Goal: Task Accomplishment & Management: Use online tool/utility

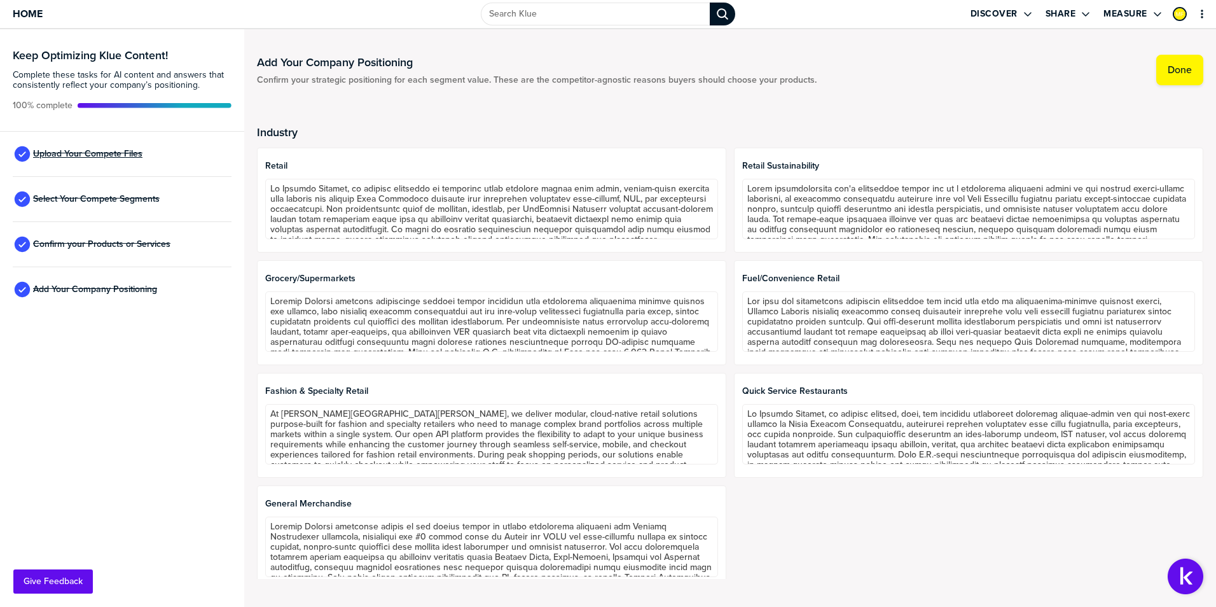
click at [116, 154] on span "Upload Your Compete Files" at bounding box center [87, 154] width 109 height 10
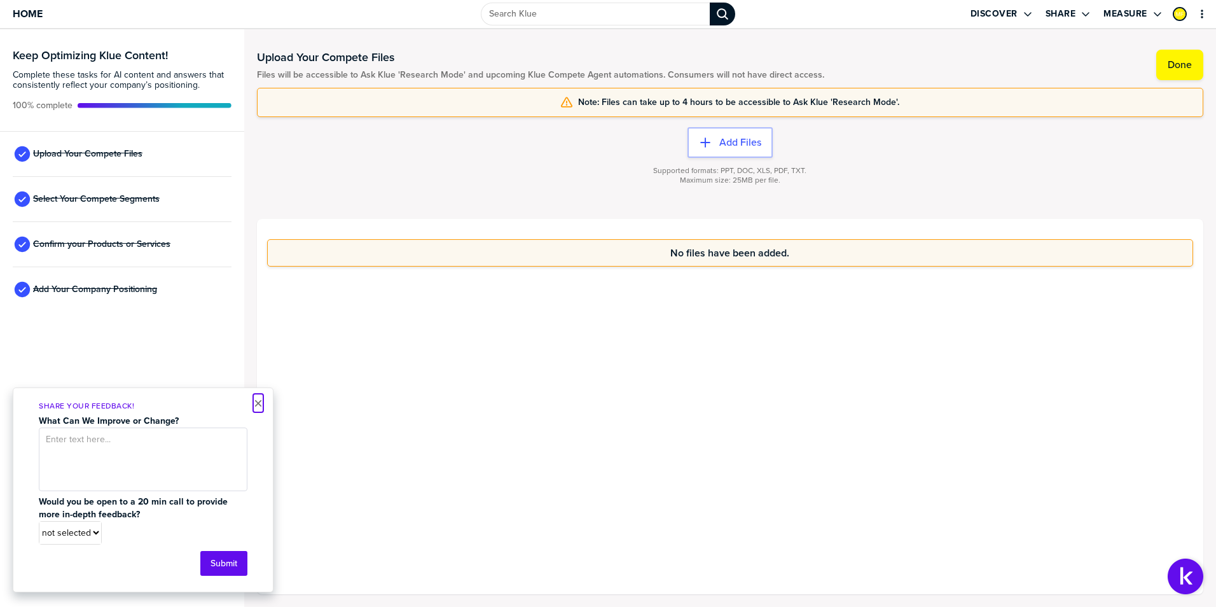
click at [256, 404] on button "×" at bounding box center [258, 403] width 9 height 15
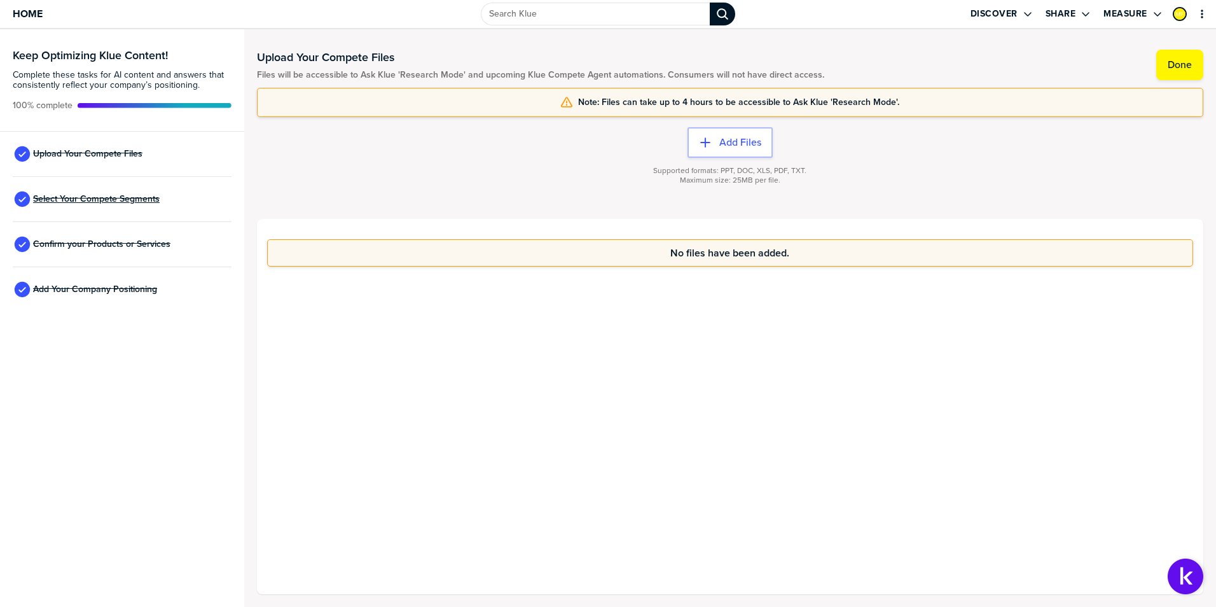
click at [107, 201] on span "Select Your Compete Segments" at bounding box center [96, 199] width 127 height 10
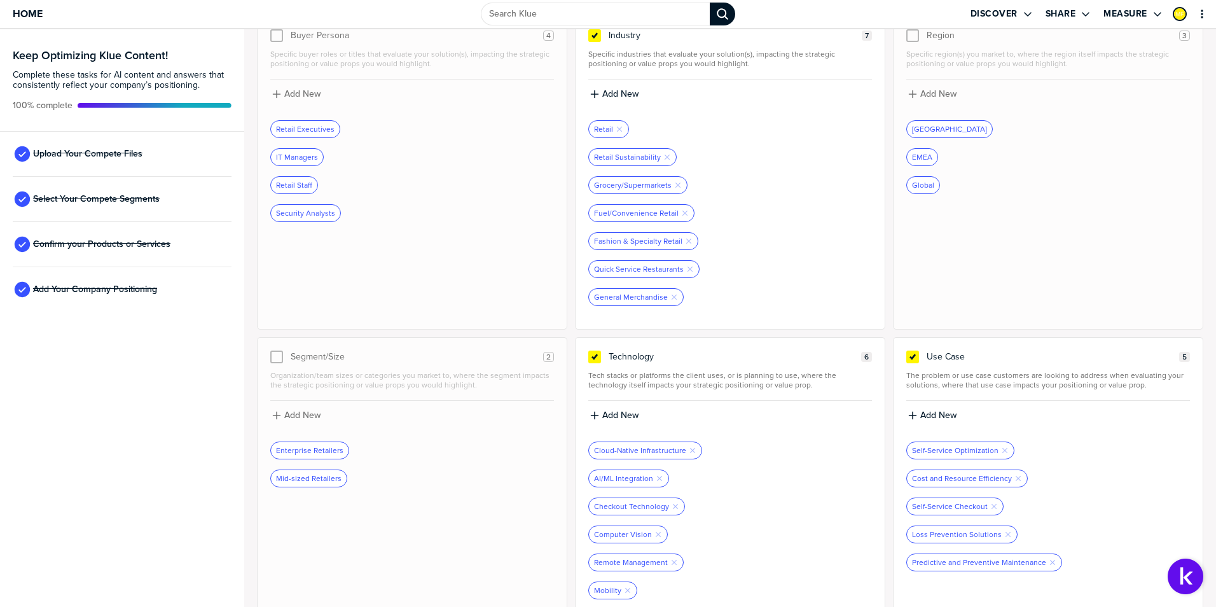
scroll to position [98, 0]
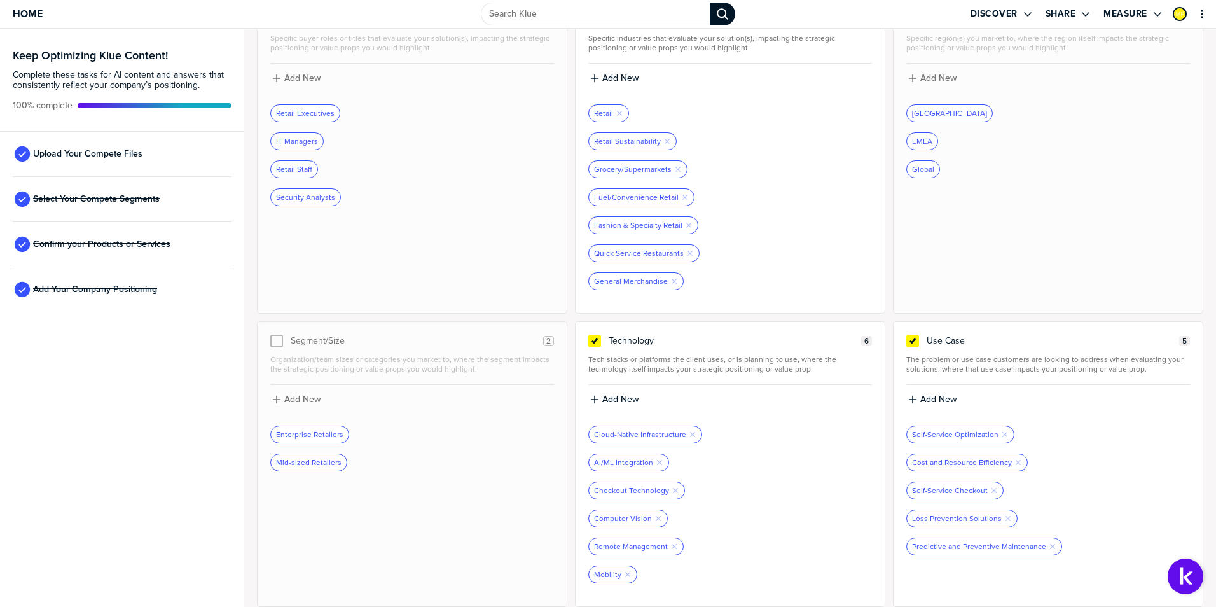
drag, startPoint x: 624, startPoint y: 141, endPoint x: 842, endPoint y: 340, distance: 295.0
click at [847, 375] on div "Buyer Persona 4 Specific buyer roles or titles that evaluate your solution(s), …" at bounding box center [730, 303] width 947 height 607
click at [664, 141] on icon "Remove Tag" at bounding box center [668, 141] width 8 height 8
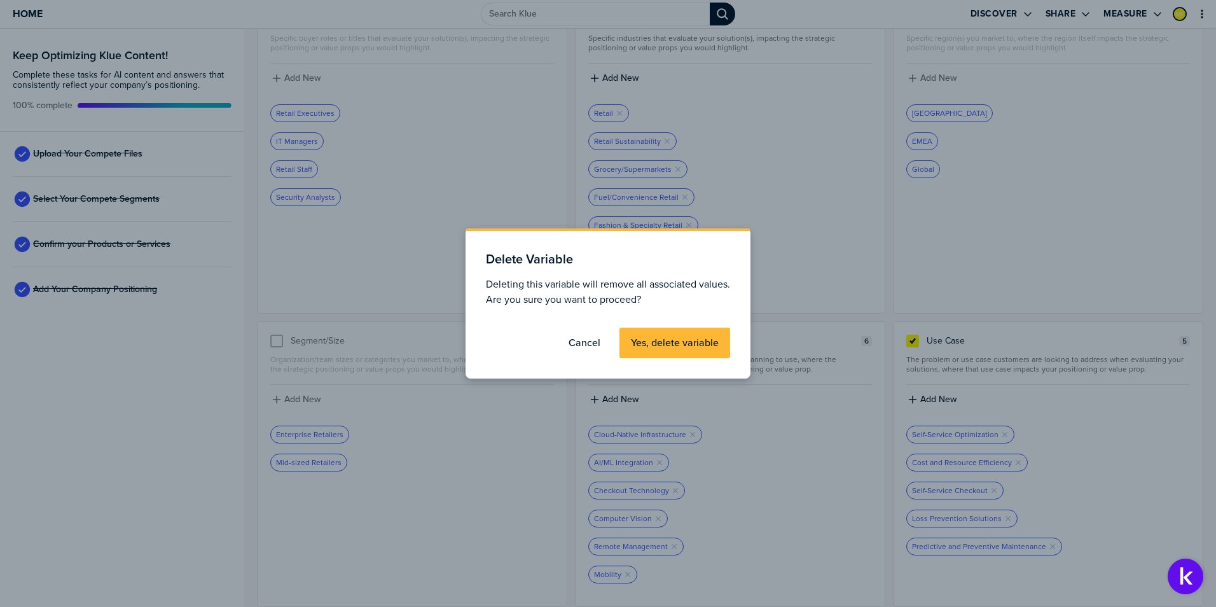
click at [661, 347] on label "Yes, delete variable" at bounding box center [675, 343] width 88 height 13
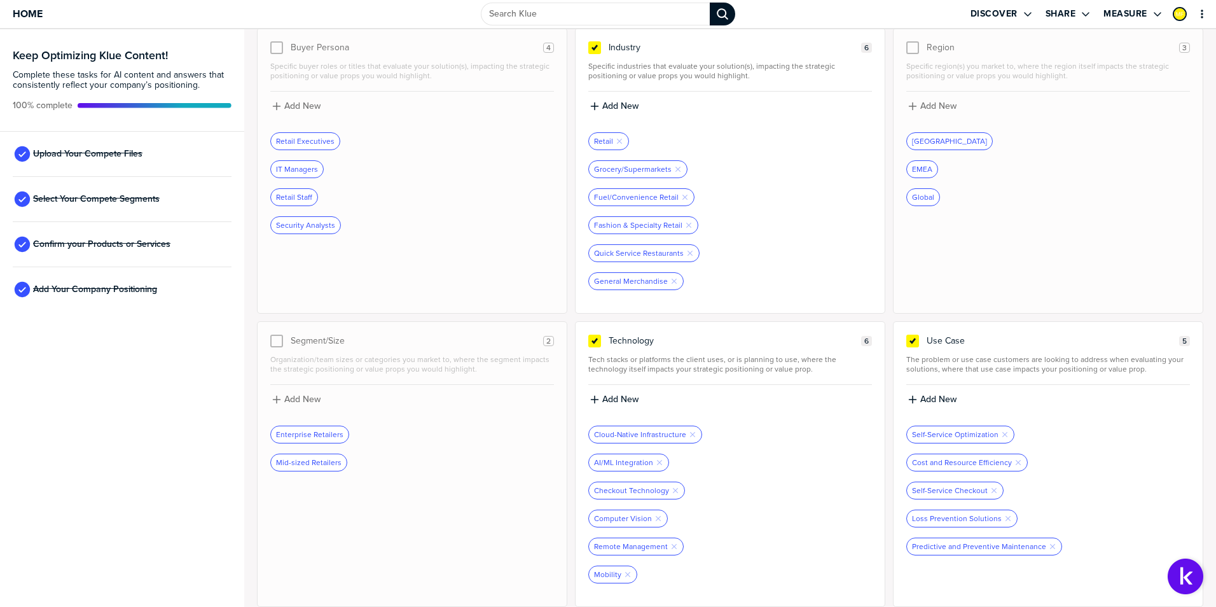
scroll to position [70, 0]
click at [908, 397] on icon "button" at bounding box center [913, 399] width 10 height 10
click at [916, 401] on input at bounding box center [1049, 404] width 284 height 23
type input "Retail Sustainability"
click at [1011, 330] on div "Use Case 5 The problem or use case customers are looking to address when evalua…" at bounding box center [1048, 464] width 310 height 286
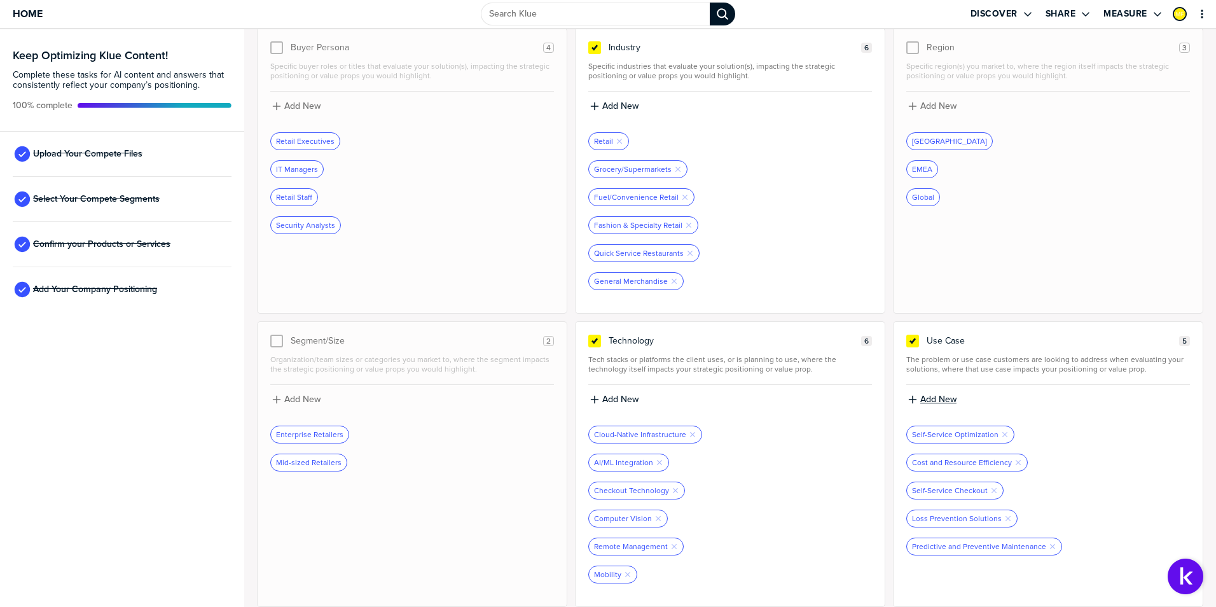
click at [933, 403] on label "Add New" at bounding box center [939, 399] width 36 height 11
click at [950, 410] on input at bounding box center [1049, 404] width 284 height 23
type input "Retail Sustainability"
click at [908, 396] on icon "button" at bounding box center [913, 399] width 10 height 10
click at [914, 401] on input at bounding box center [1049, 404] width 284 height 23
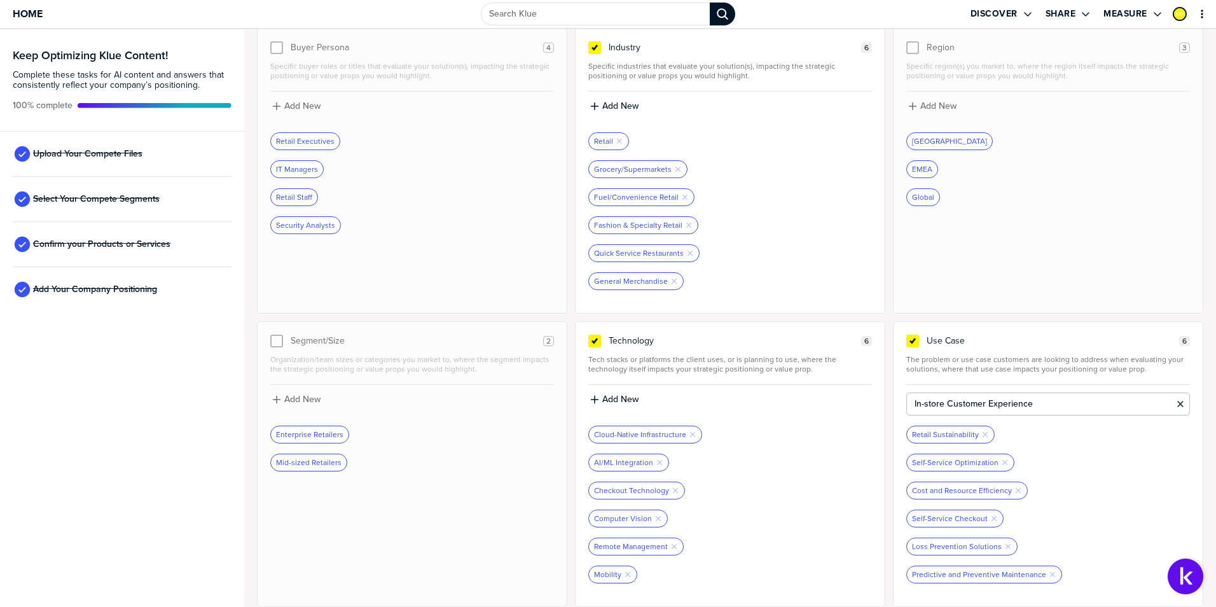
type input "In-store Customer Experience"
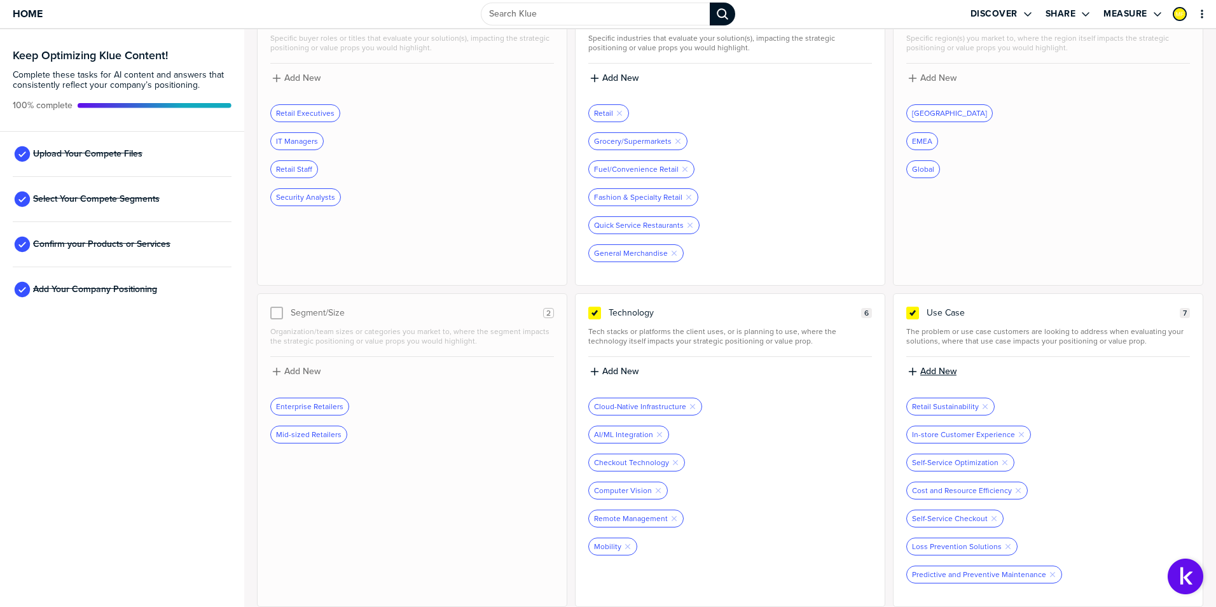
click at [909, 372] on icon "button" at bounding box center [913, 372] width 8 height 8
click at [933, 379] on input at bounding box center [1049, 376] width 284 height 23
type input "Omnichannel Retail"
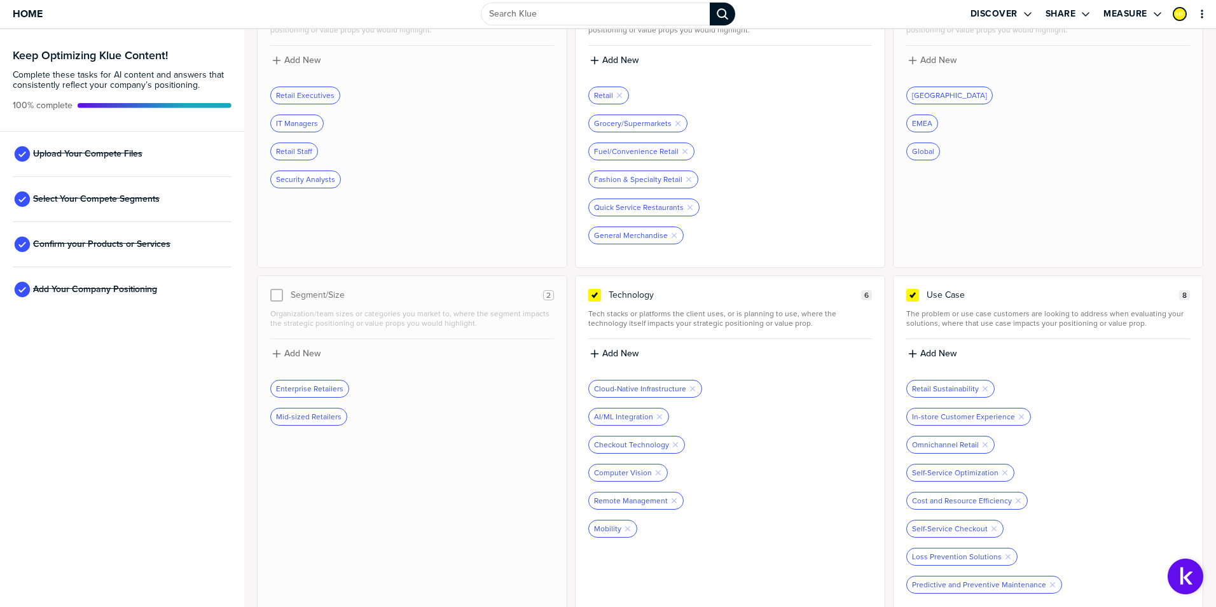
scroll to position [126, 0]
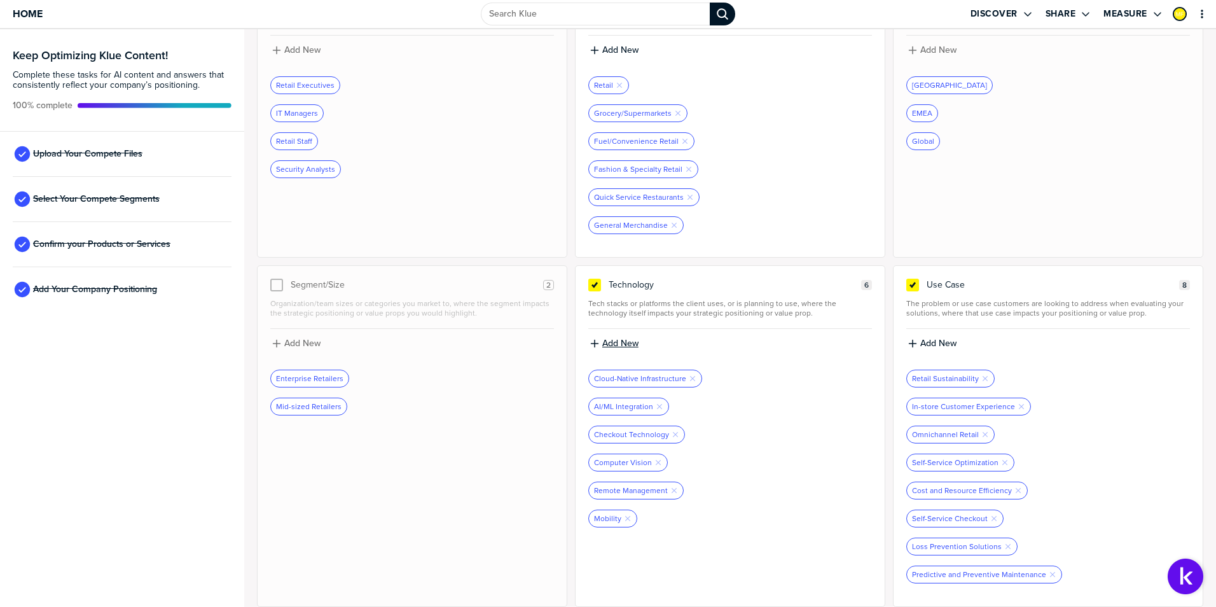
click at [619, 348] on label "Add New" at bounding box center [621, 343] width 36 height 11
click at [624, 353] on input at bounding box center [731, 348] width 284 height 23
type input "Retail Commerce Platform"
click at [754, 284] on div "Technology 6" at bounding box center [731, 285] width 284 height 13
click at [613, 340] on label "Add New" at bounding box center [621, 343] width 36 height 11
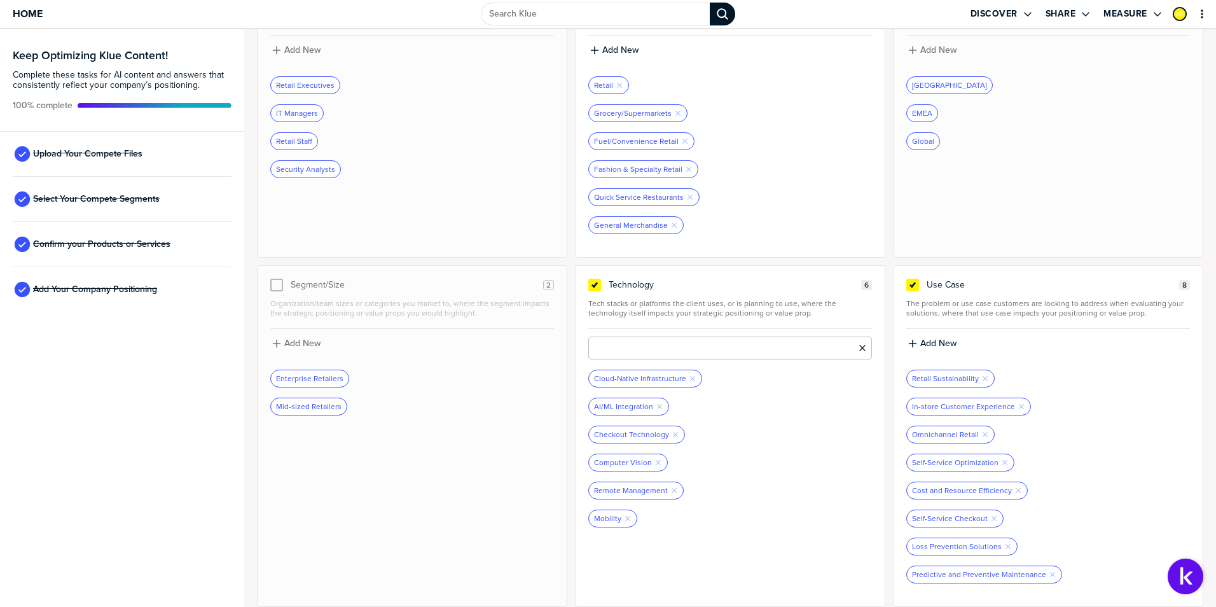
click at [641, 348] on input at bounding box center [731, 348] width 284 height 23
type input "Unified Commerce Platform"
click at [614, 344] on label "Add New" at bounding box center [621, 343] width 36 height 11
click at [712, 352] on input at bounding box center [731, 348] width 284 height 23
type input "Electronic Shelf Edge Labels"
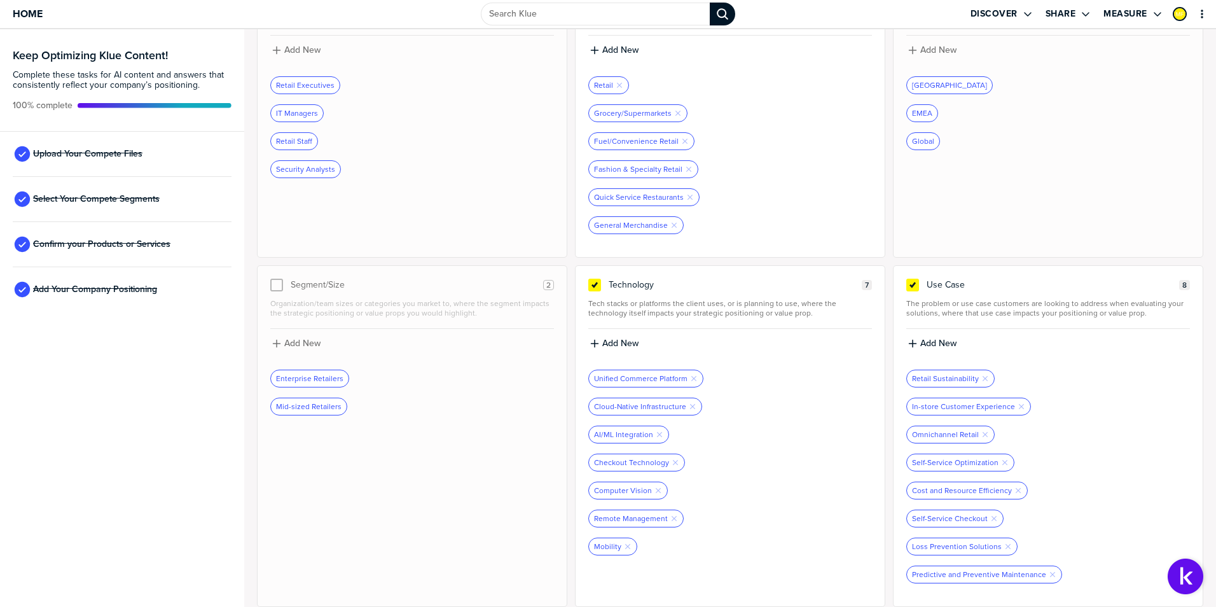
click at [711, 272] on div "Technology 7 Tech stacks or platforms the client uses, or is planning to use, w…" at bounding box center [730, 436] width 310 height 342
click at [603, 344] on label "Add New" at bounding box center [621, 343] width 36 height 11
click at [632, 351] on input at bounding box center [731, 348] width 284 height 23
type input "Electronic Shelf Edge Labels"
click at [622, 338] on label "Add New" at bounding box center [621, 343] width 36 height 11
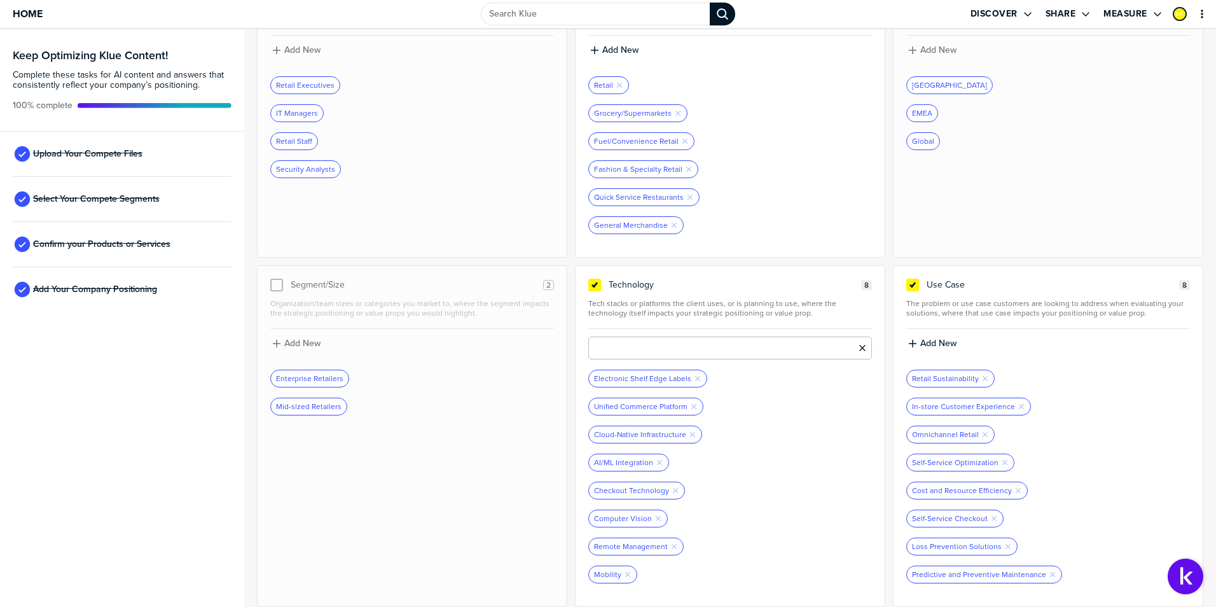
click at [624, 347] on input at bounding box center [731, 348] width 284 height 23
type input "Loyalty Platform"
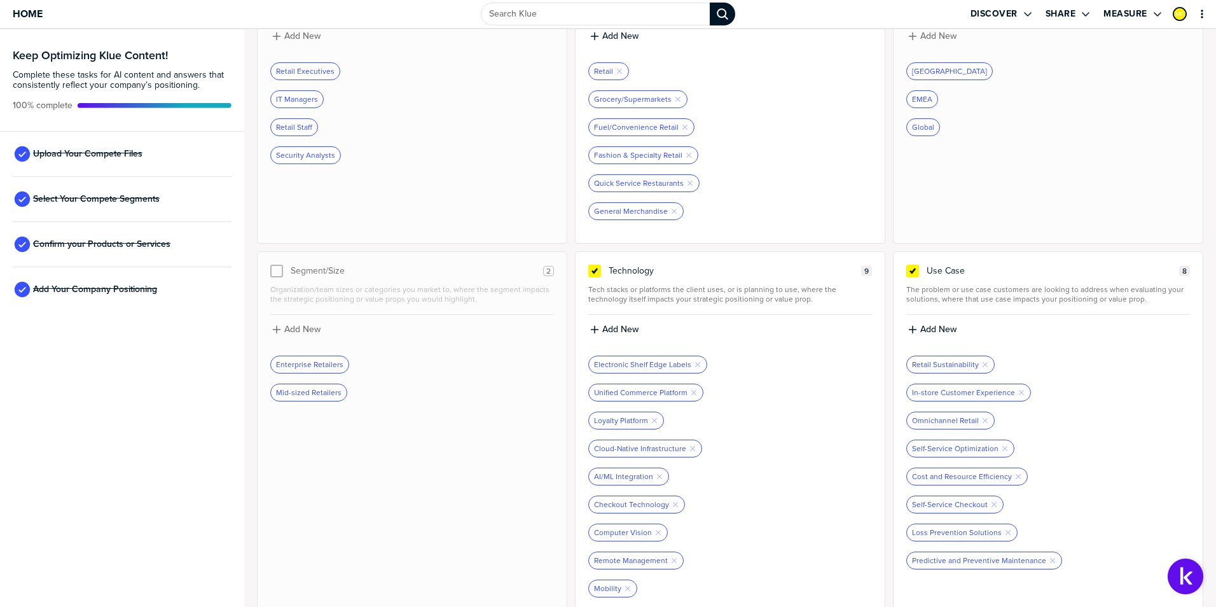
scroll to position [154, 0]
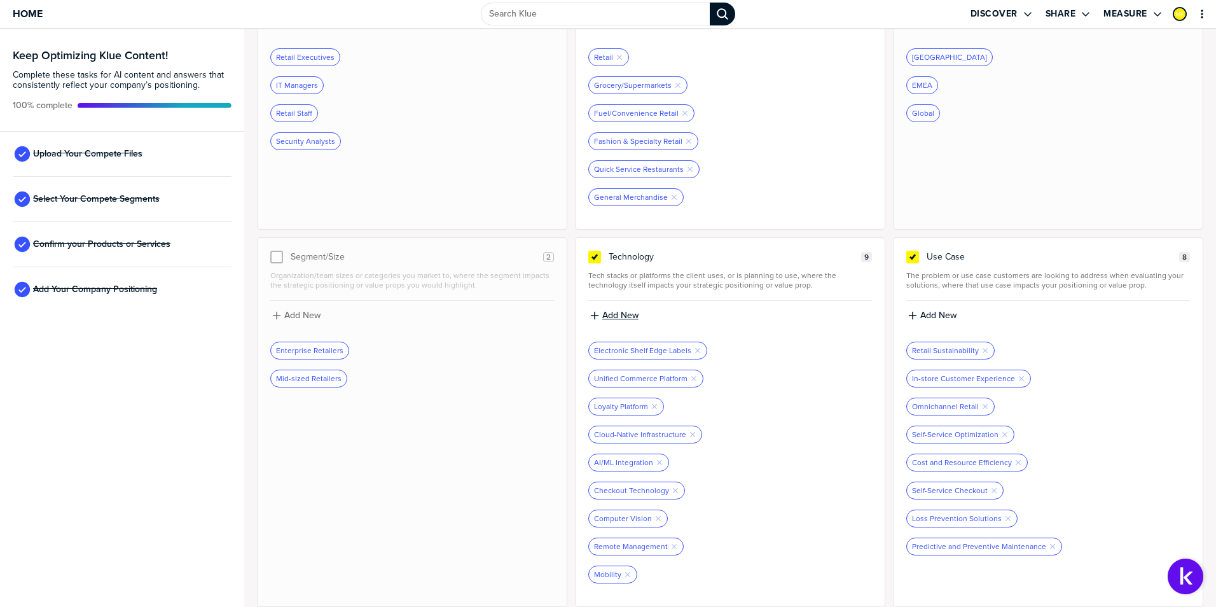
click at [603, 319] on label "Add New" at bounding box center [621, 315] width 36 height 11
click at [603, 319] on input at bounding box center [731, 320] width 284 height 23
type input "Shopper Mobility"
click at [683, 289] on span "Tech stacks or platforms the client uses, or is planning to use, where the tech…" at bounding box center [731, 280] width 284 height 19
click at [619, 314] on label "Add New" at bounding box center [621, 315] width 36 height 11
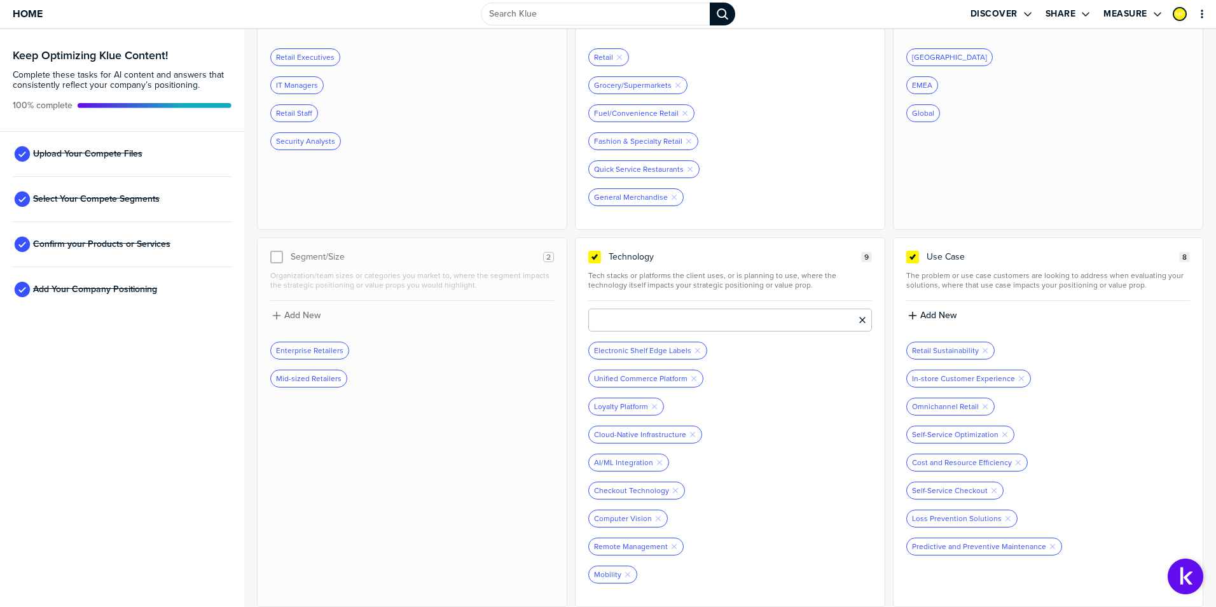
click at [633, 323] on input at bounding box center [731, 320] width 284 height 23
type input "Shopper Mobility"
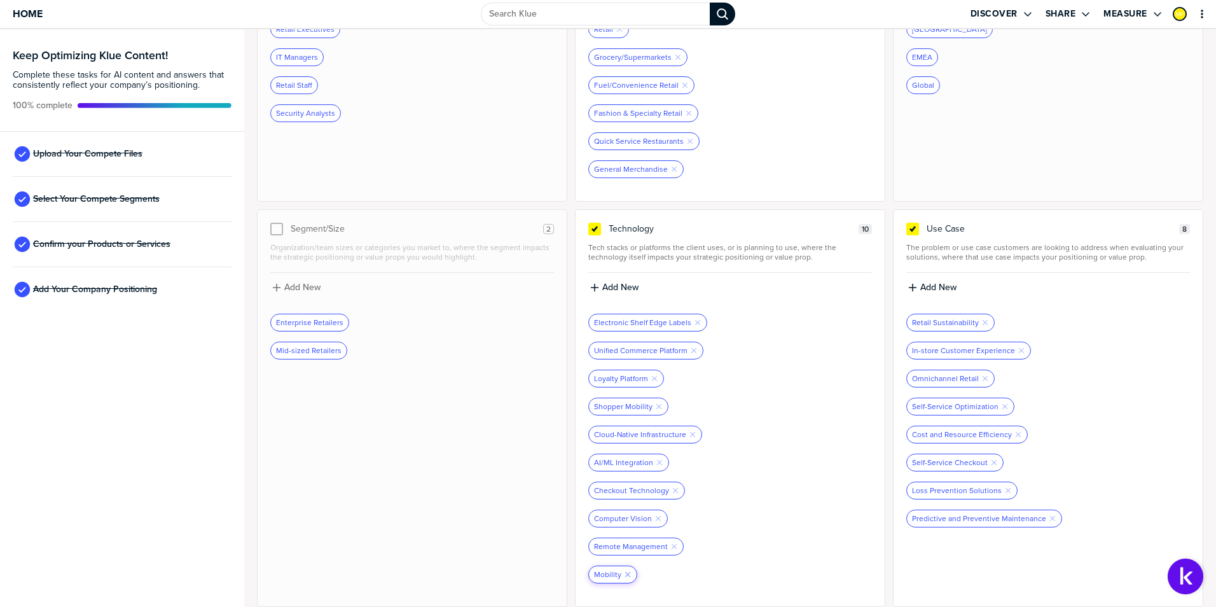
click at [624, 575] on icon "Remove Tag" at bounding box center [628, 575] width 8 height 8
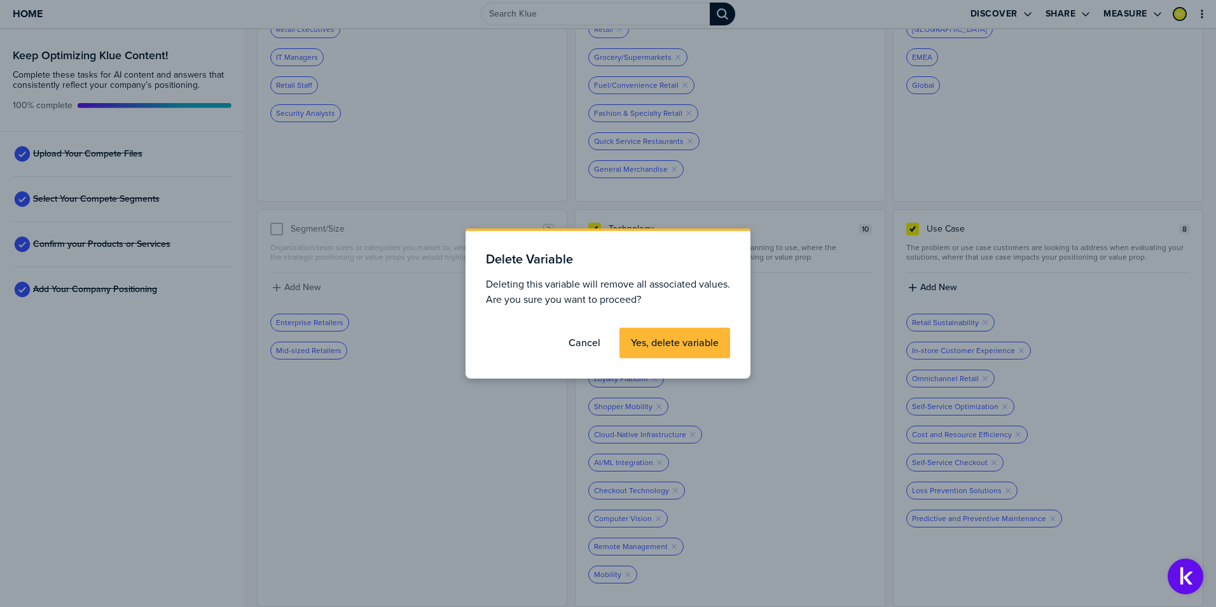
click at [655, 345] on label "Yes, delete variable" at bounding box center [675, 343] width 88 height 13
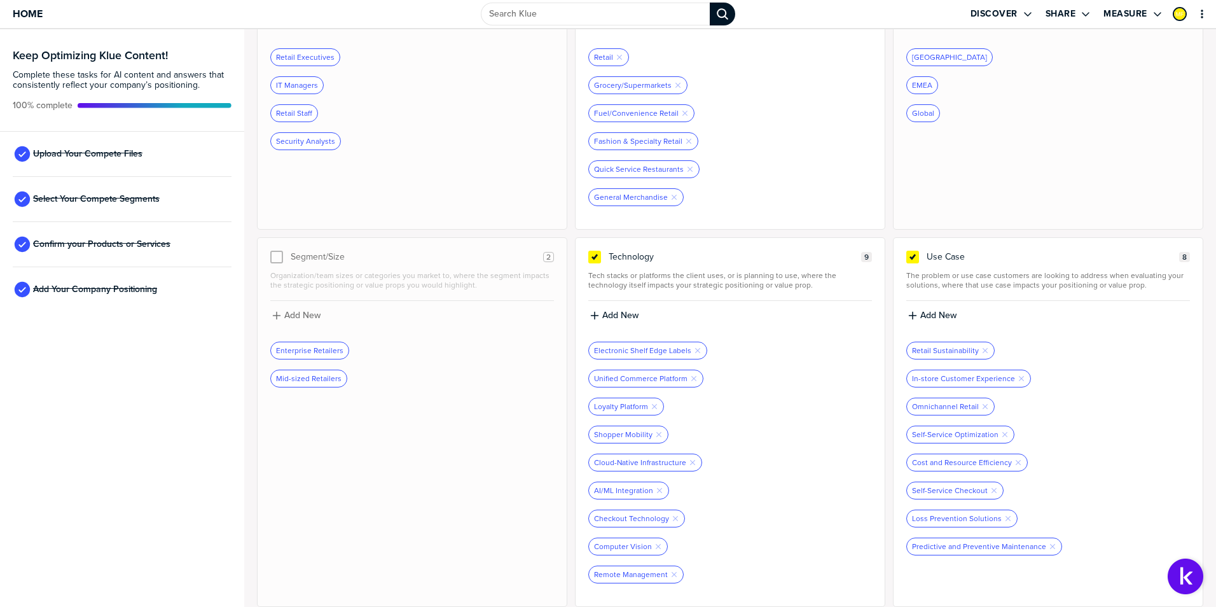
scroll to position [154, 0]
click at [608, 315] on label "Add New" at bounding box center [621, 315] width 36 height 11
click at [615, 320] on input at bounding box center [731, 320] width 284 height 23
type input "Staff Mobility"
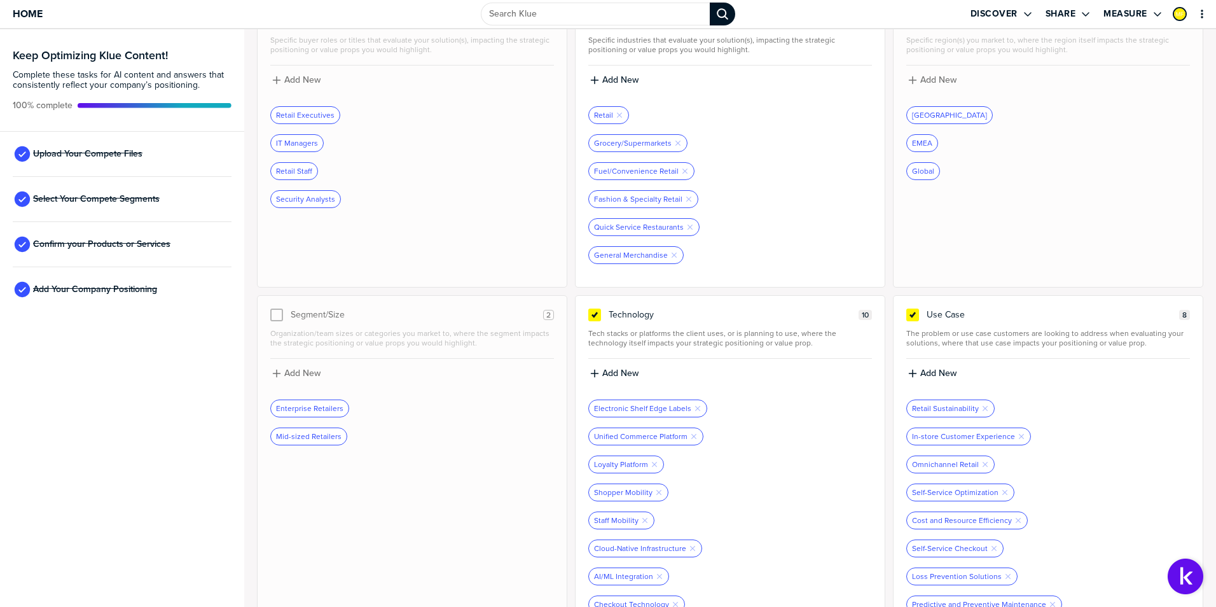
scroll to position [0, 0]
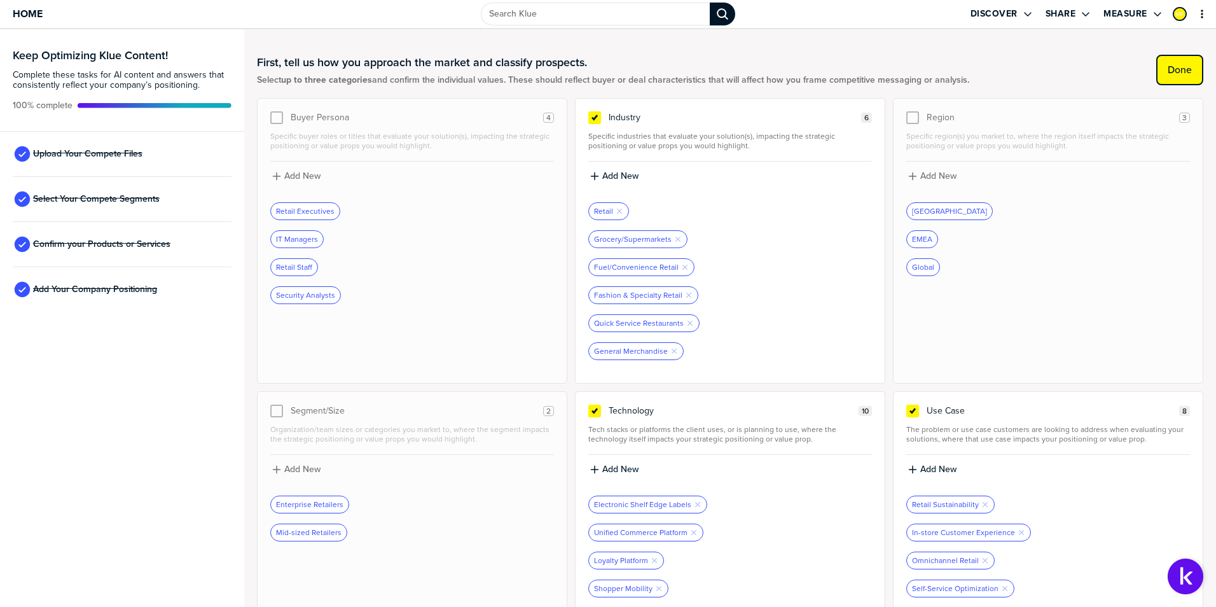
click at [1168, 70] on label "Done" at bounding box center [1180, 70] width 24 height 13
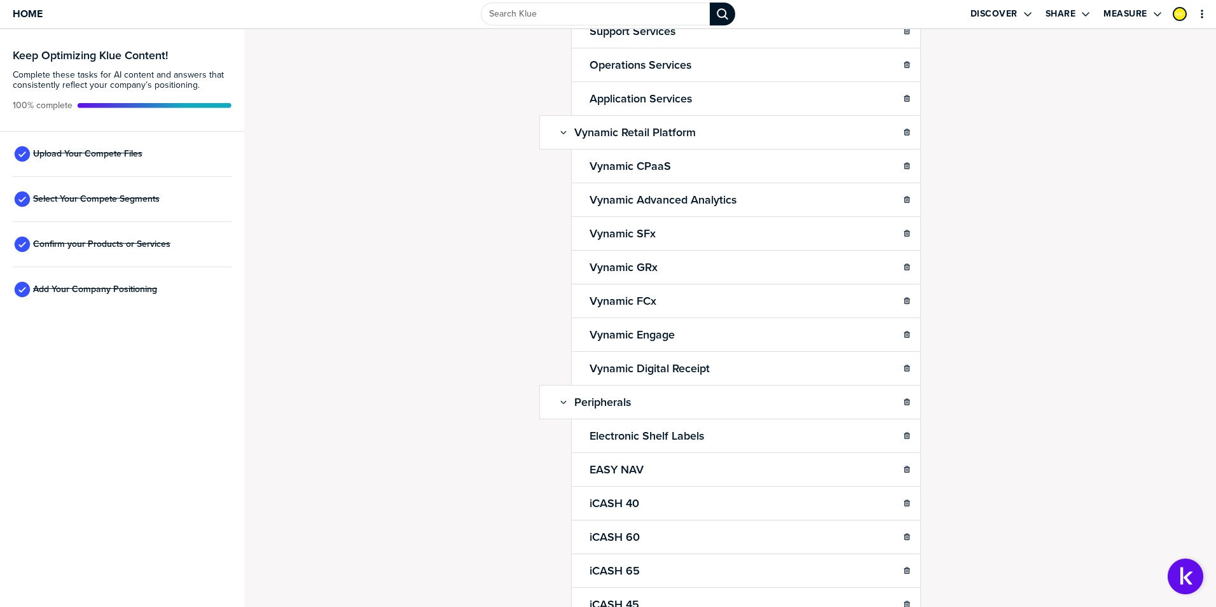
scroll to position [1018, 0]
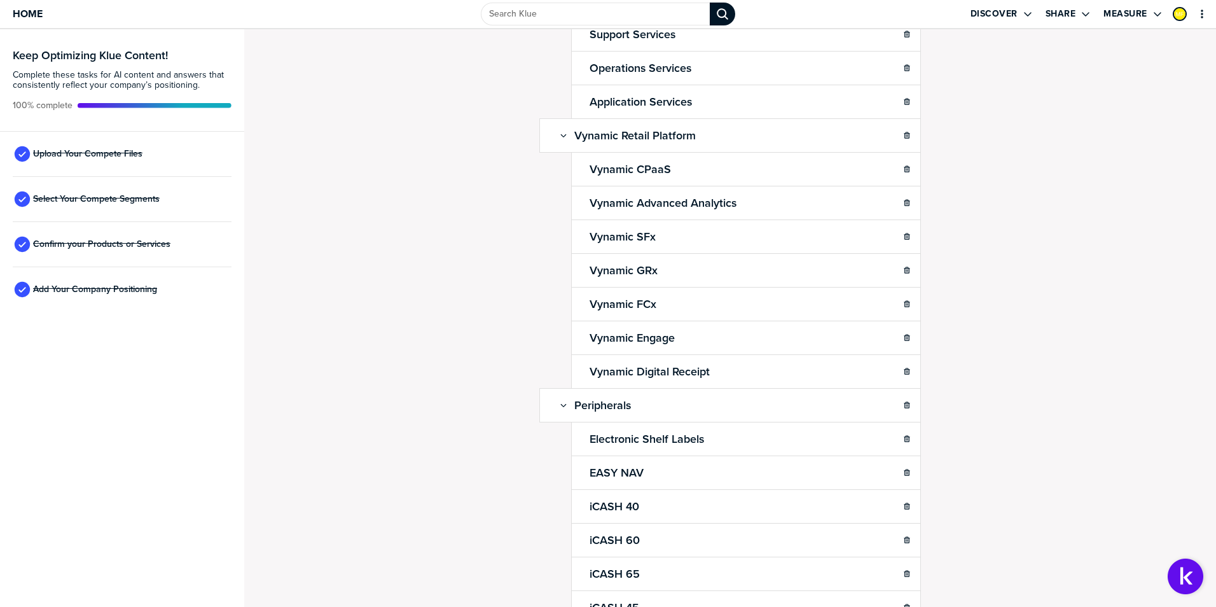
click at [1050, 300] on div "Confirm Your Products and Services. Add, delete and re-arrange as needed. Items…" at bounding box center [730, 318] width 972 height 578
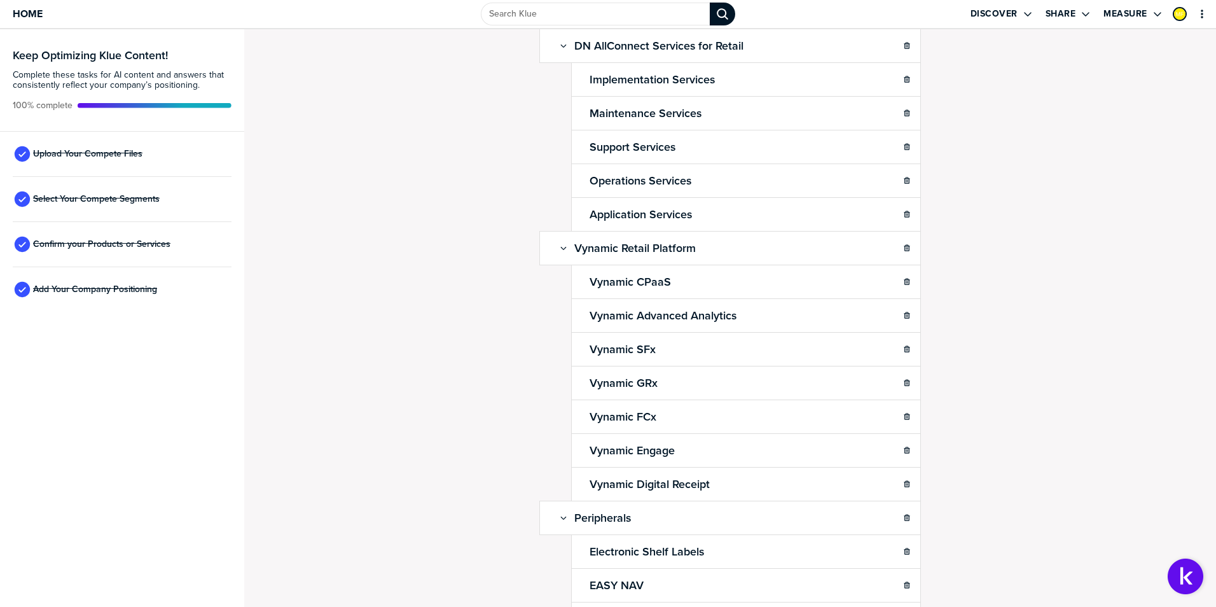
scroll to position [891, 0]
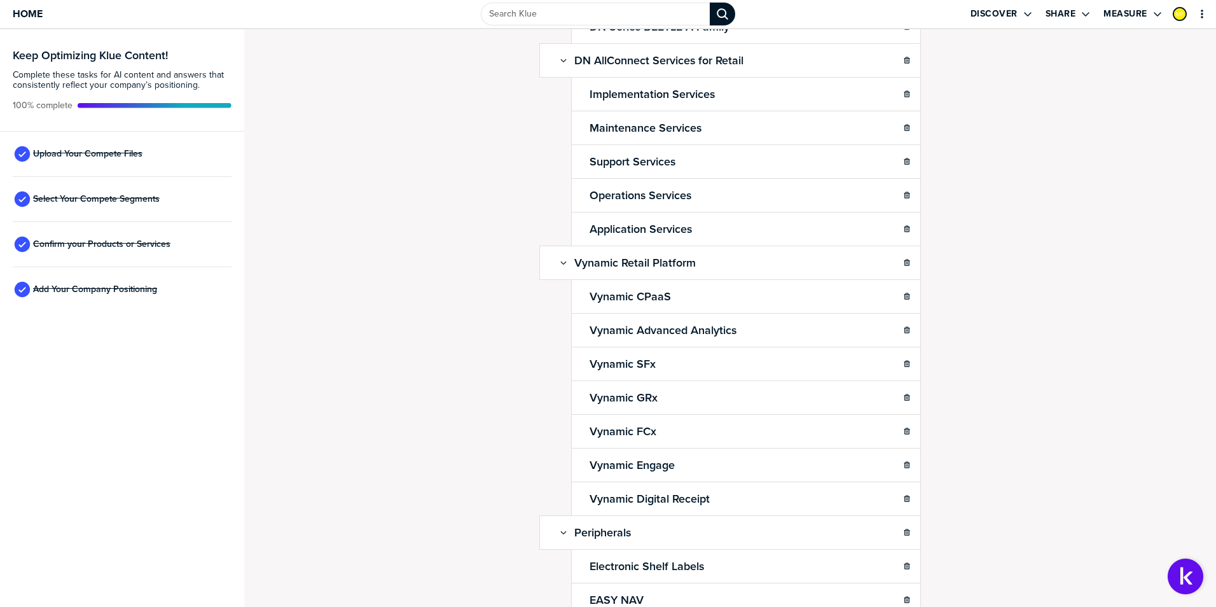
click at [1084, 345] on div "Confirm Your Products and Services. Add, delete and re-arrange as needed. Items…" at bounding box center [730, 318] width 972 height 578
click at [1121, 436] on div "Confirm Your Products and Services. Add, delete and re-arrange as needed. Items…" at bounding box center [730, 318] width 972 height 578
click at [1089, 391] on div "Confirm Your Products and Services. Add, delete and re-arrange as needed. Items…" at bounding box center [730, 318] width 972 height 578
click at [1025, 345] on div "Confirm Your Products and Services. Add, delete and re-arrange as needed. Items…" at bounding box center [730, 318] width 972 height 578
click at [852, 263] on icon "button" at bounding box center [856, 263] width 8 height 8
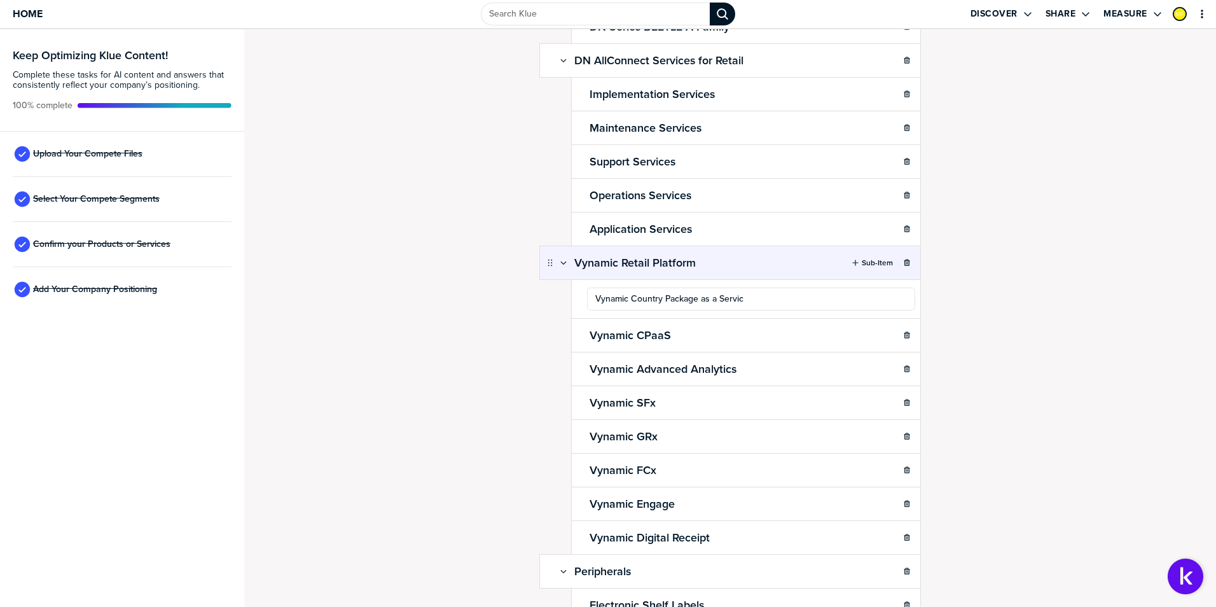
type input "Vynamic Country Package as a Service"
click at [988, 296] on div "Confirm Your Products and Services. Add, delete and re-arrange as needed. Items…" at bounding box center [730, 318] width 972 height 578
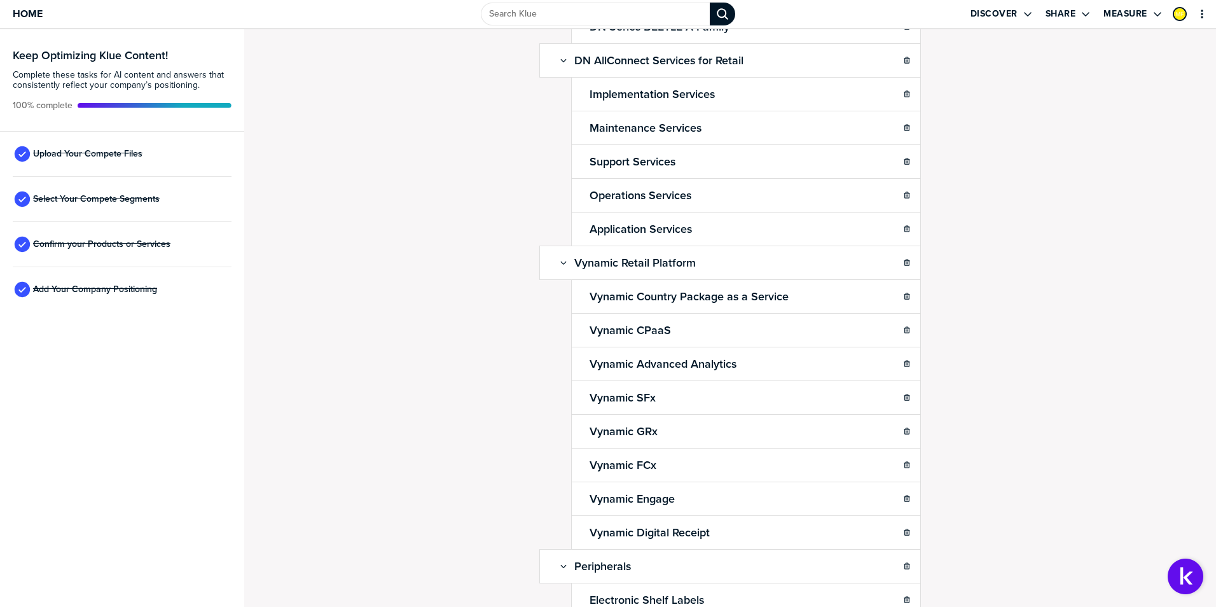
click at [1071, 292] on div "Confirm Your Products and Services. Add, delete and re-arrange as needed. Items…" at bounding box center [730, 318] width 972 height 578
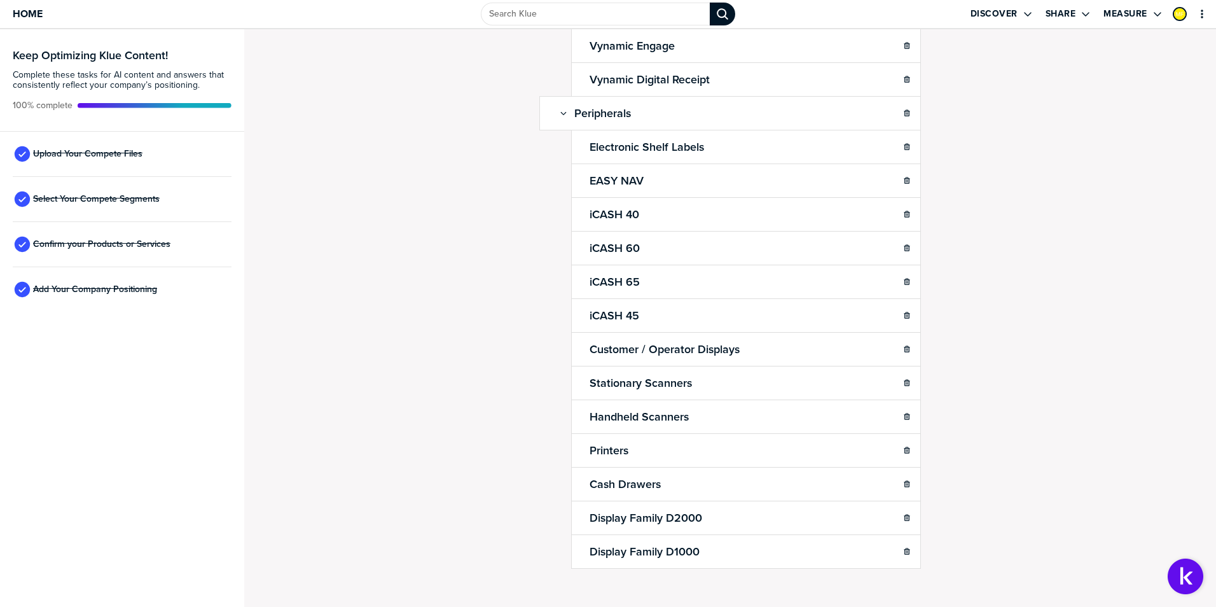
scroll to position [1356, 0]
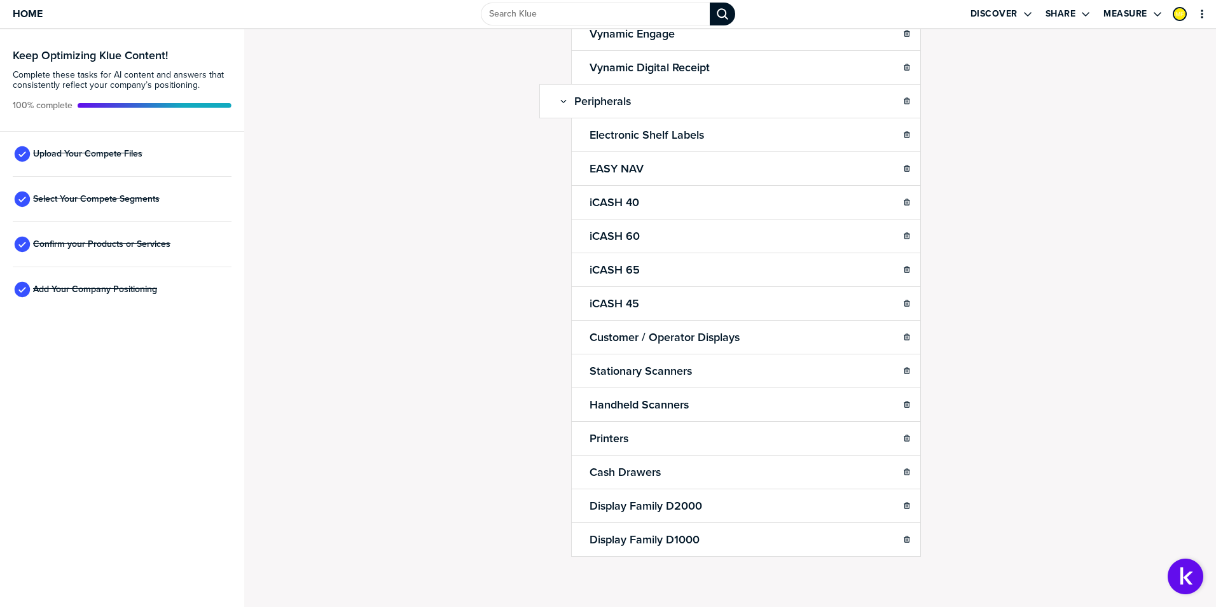
click at [485, 272] on div "Confirm Your Products and Services. Add, delete and re-arrange as needed. Items…" at bounding box center [730, 318] width 972 height 578
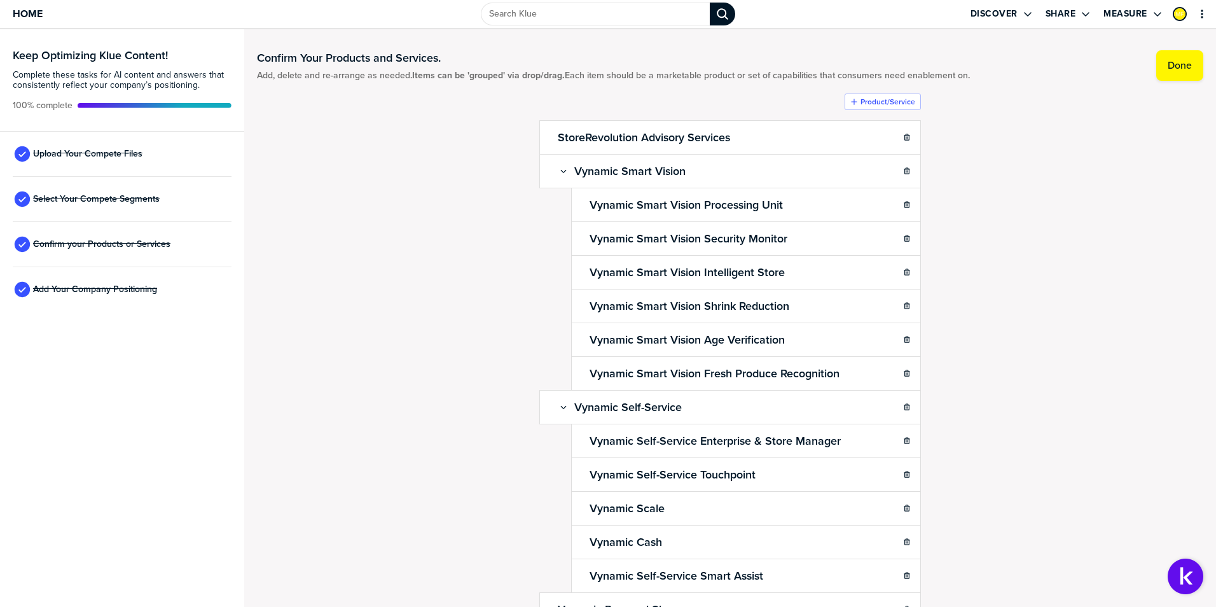
scroll to position [0, 0]
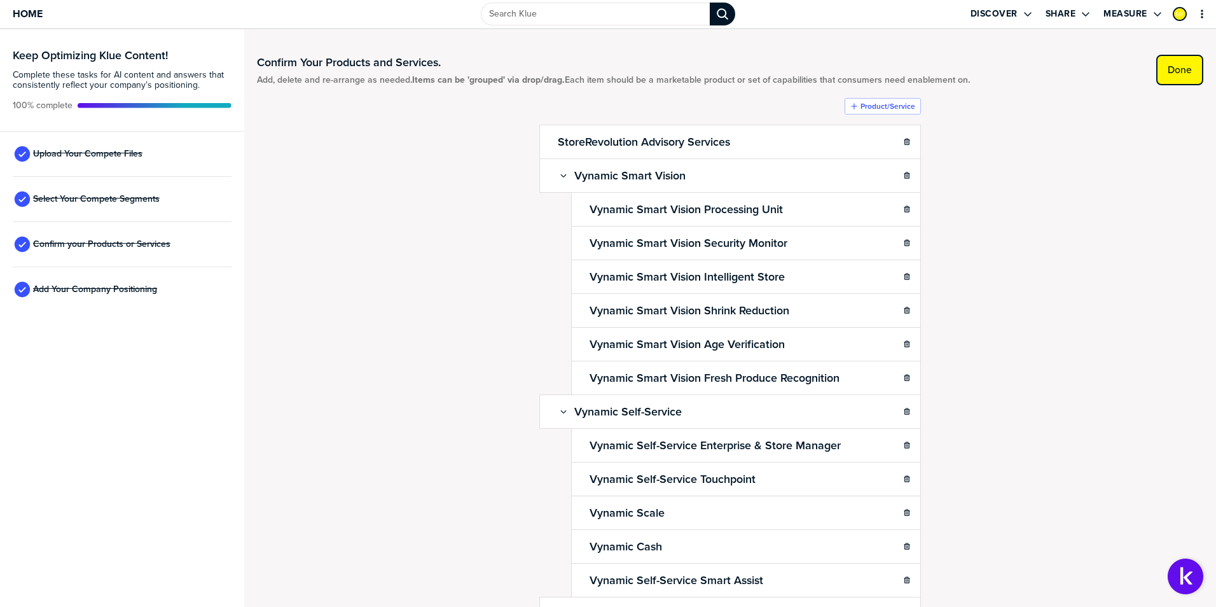
click at [1163, 81] on button "Done" at bounding box center [1180, 70] width 47 height 31
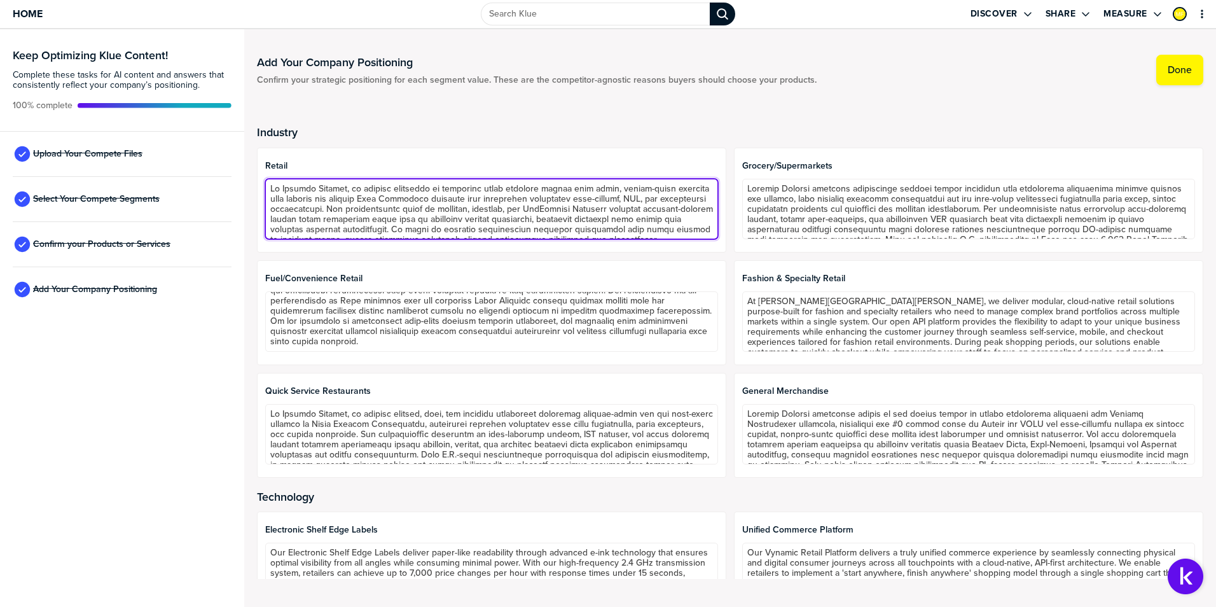
click at [591, 203] on textarea at bounding box center [491, 209] width 453 height 60
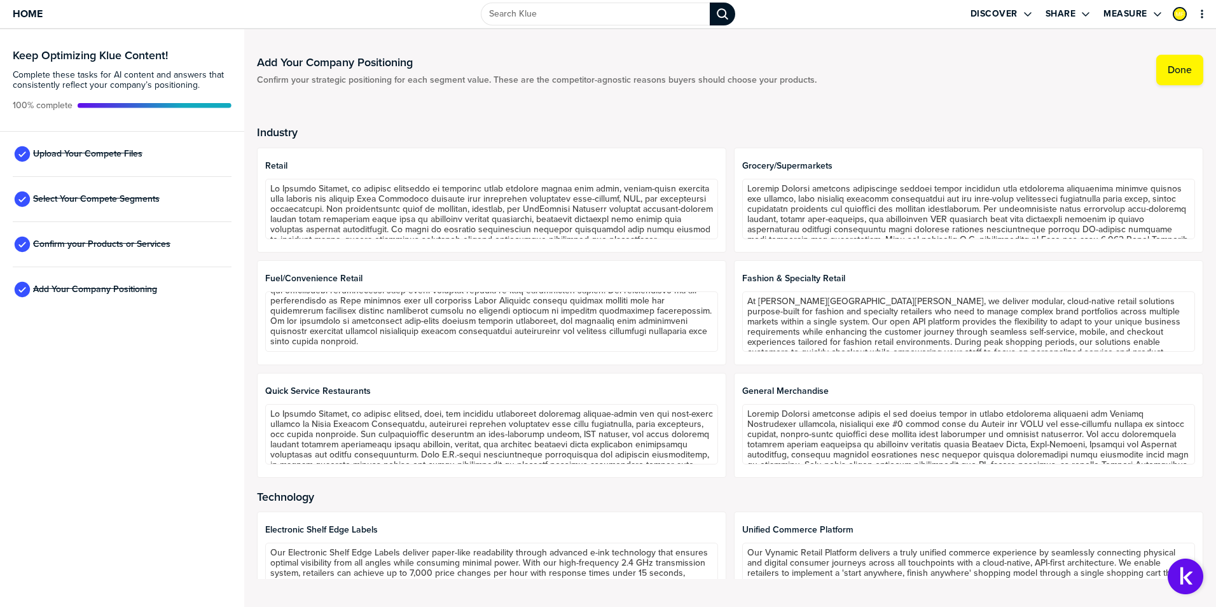
click at [802, 133] on h2 "Industry" at bounding box center [730, 132] width 947 height 13
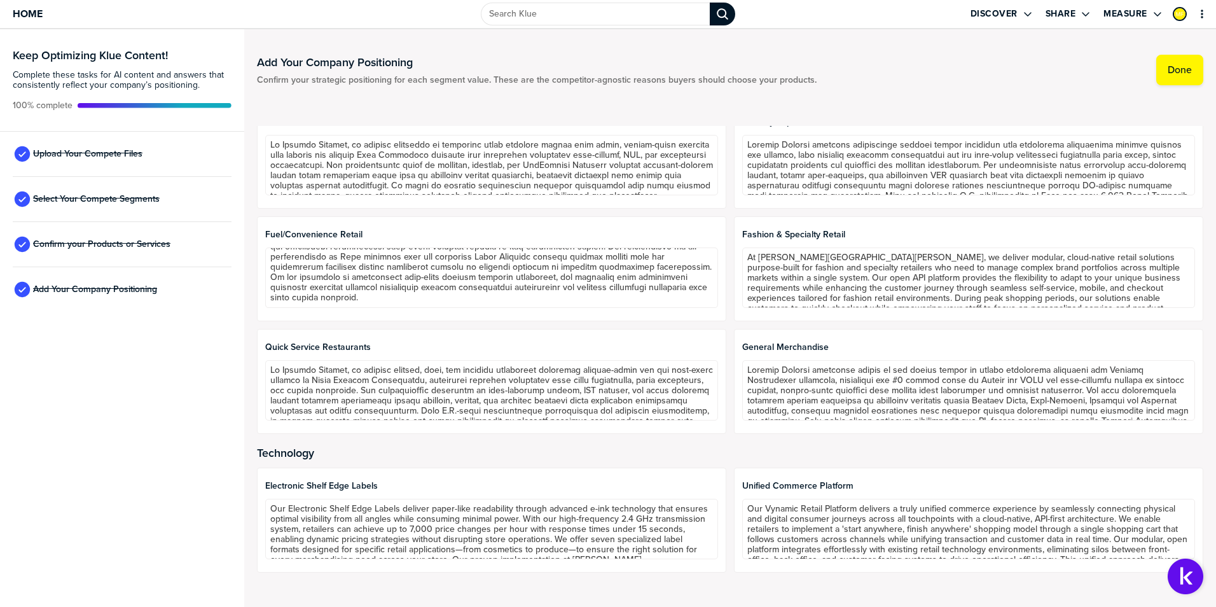
scroll to position [191, 0]
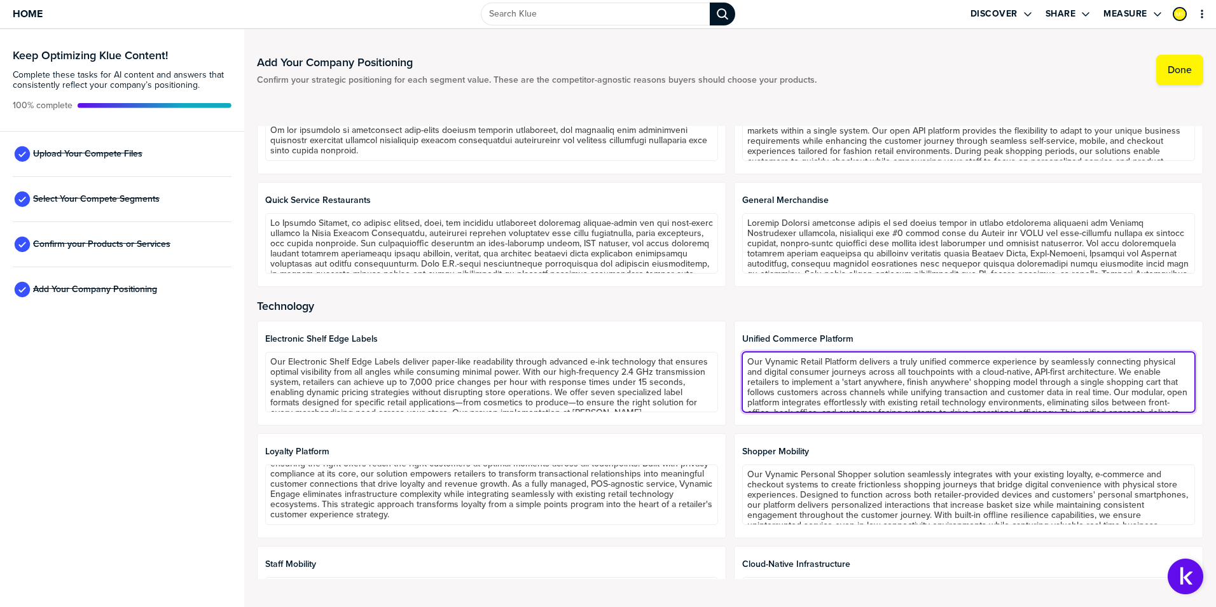
click at [928, 379] on textarea "Our Vynamic Retail Platform delivers a truly unified commerce experience by sea…" at bounding box center [968, 382] width 453 height 60
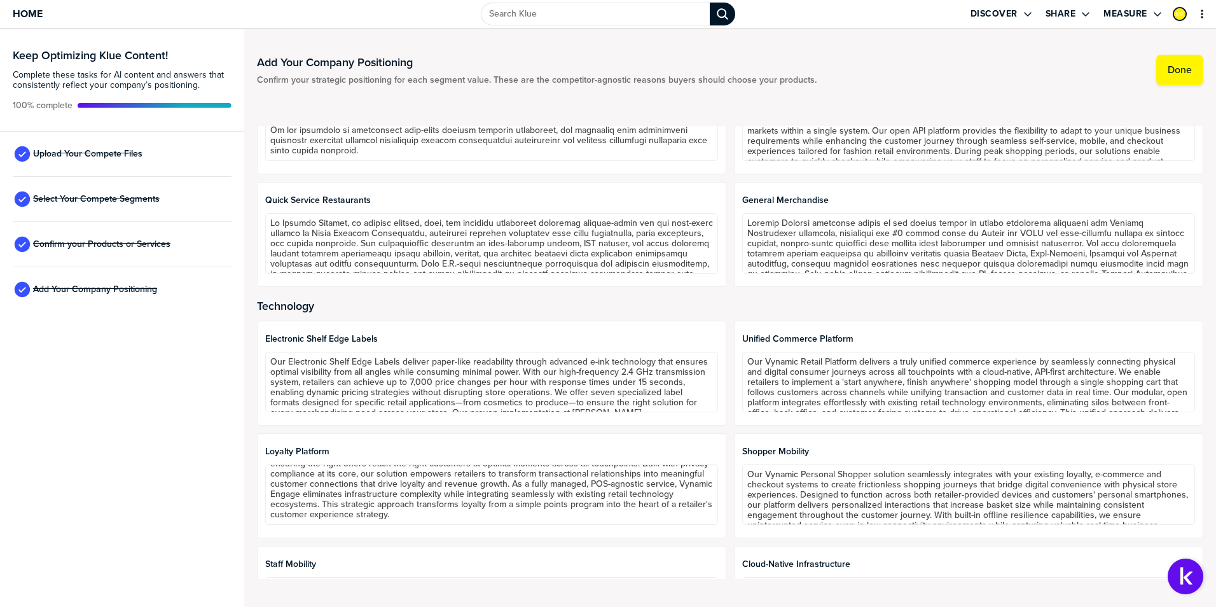
click at [940, 422] on div "Unified Commerce Platform" at bounding box center [969, 373] width 470 height 105
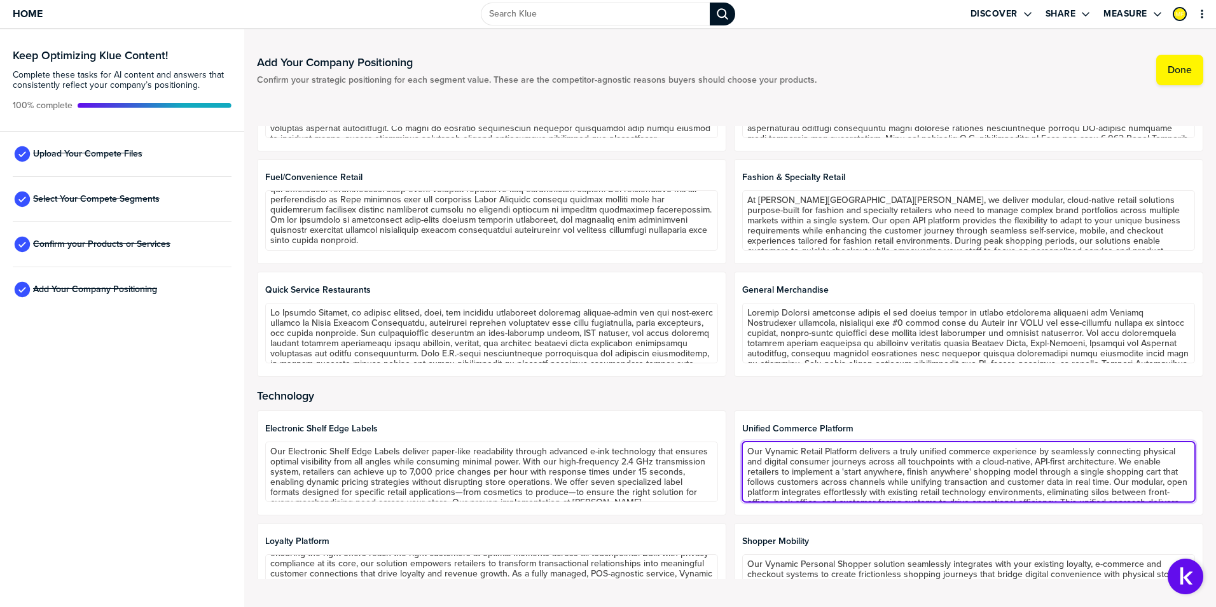
scroll to position [0, 0]
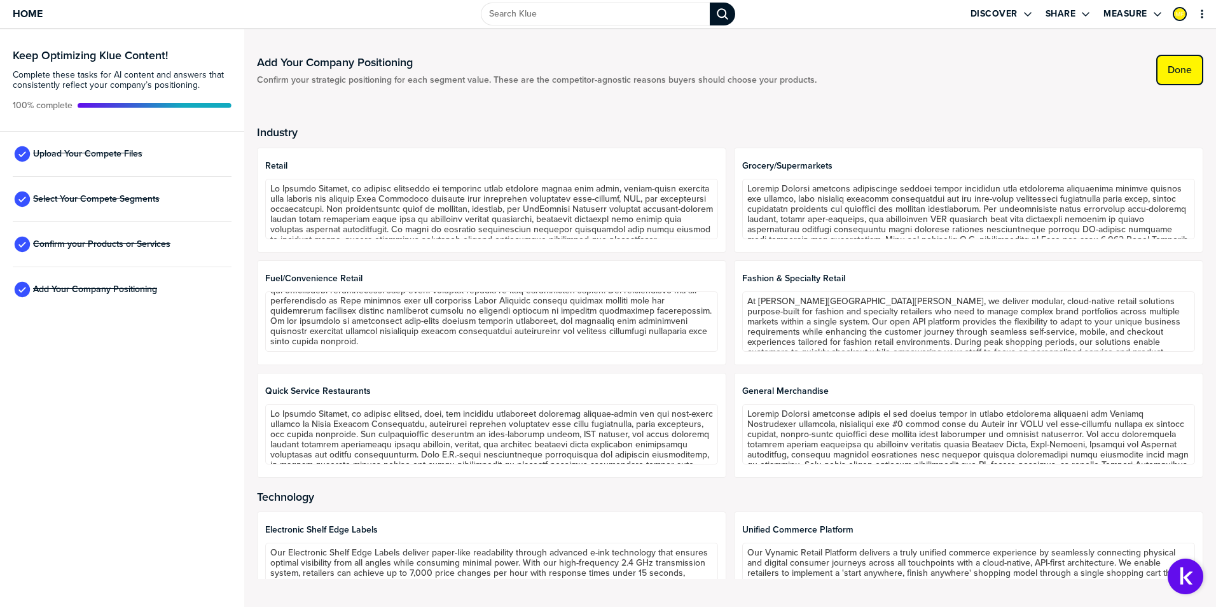
click at [1176, 77] on button "Done" at bounding box center [1180, 70] width 47 height 31
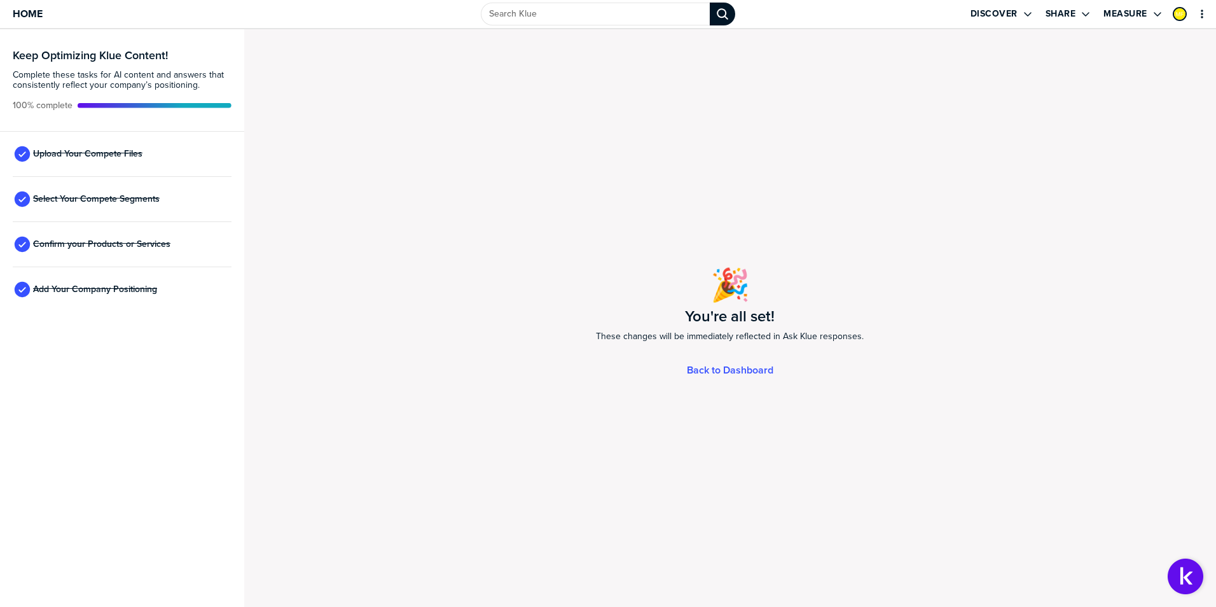
click at [110, 361] on div "Keep Optimizing Klue Content! Complete these tasks for AI content and answers t…" at bounding box center [122, 318] width 244 height 578
click at [720, 373] on link "Back to Dashboard" at bounding box center [730, 370] width 87 height 11
